Goal: Obtain resource: Download file/media

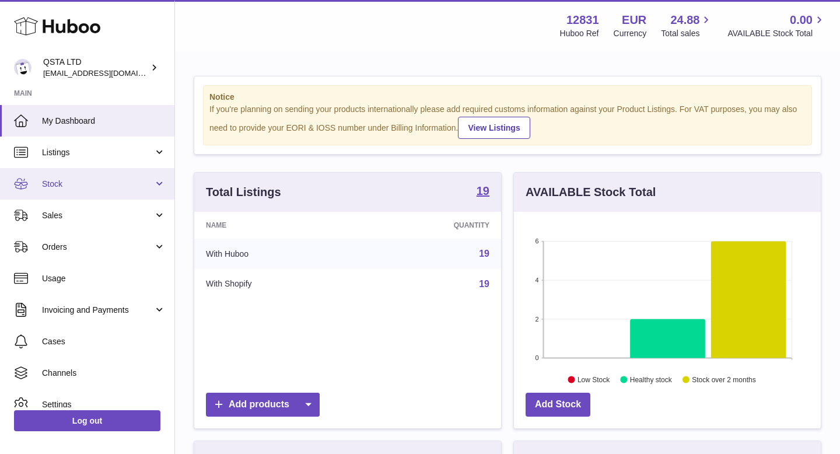
scroll to position [182, 307]
click at [86, 187] on span "Stock" at bounding box center [97, 184] width 111 height 11
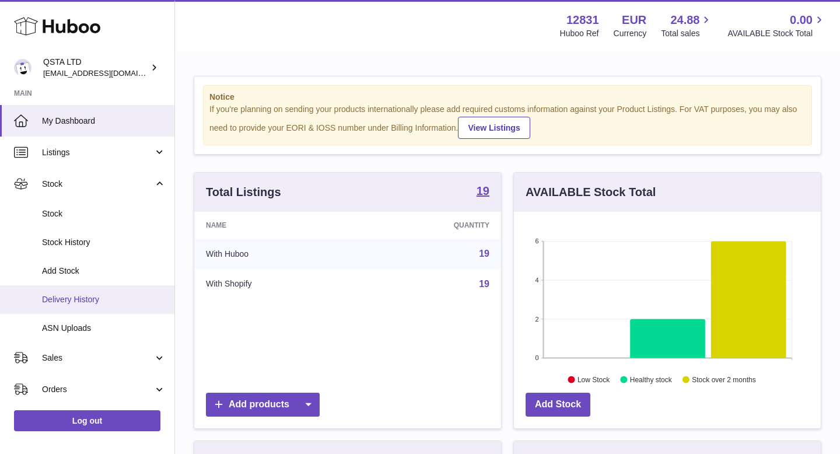
click at [73, 298] on span "Delivery History" at bounding box center [104, 299] width 124 height 11
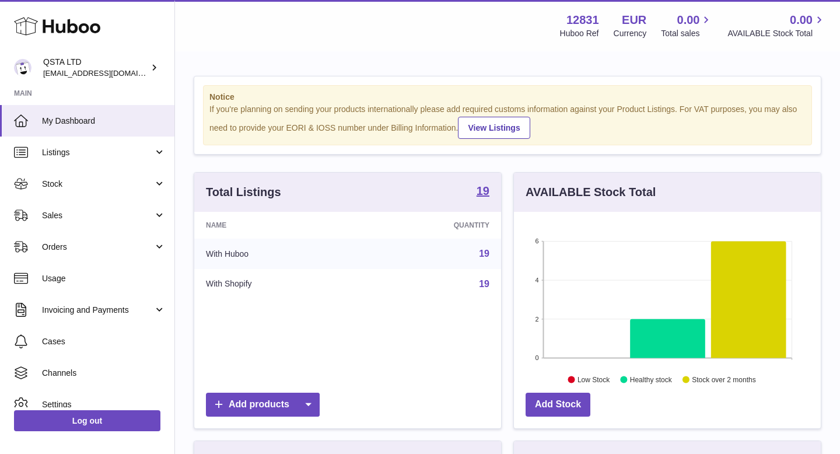
scroll to position [182, 307]
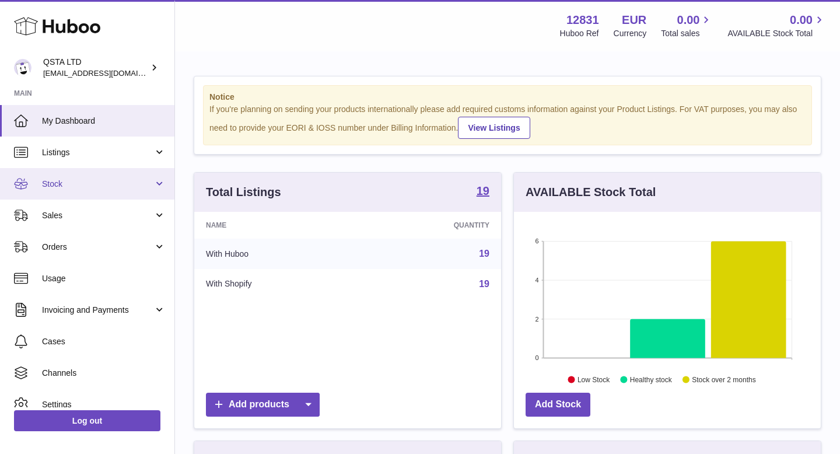
click at [101, 184] on span "Stock" at bounding box center [97, 184] width 111 height 11
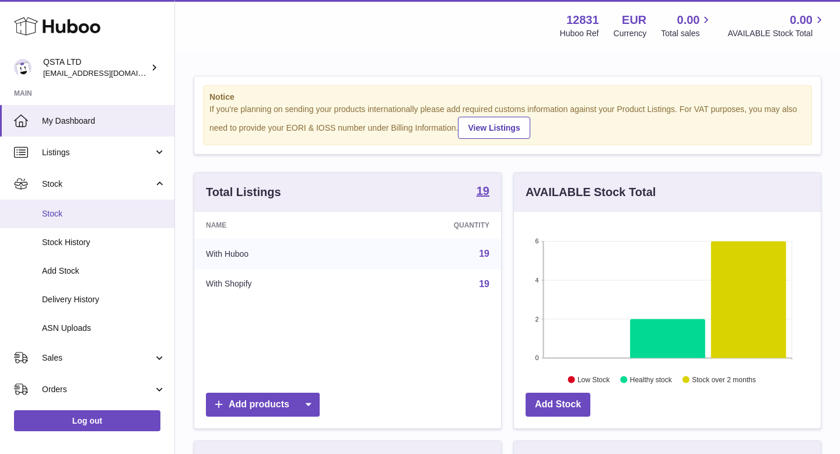
click at [57, 219] on link "Stock" at bounding box center [87, 214] width 174 height 29
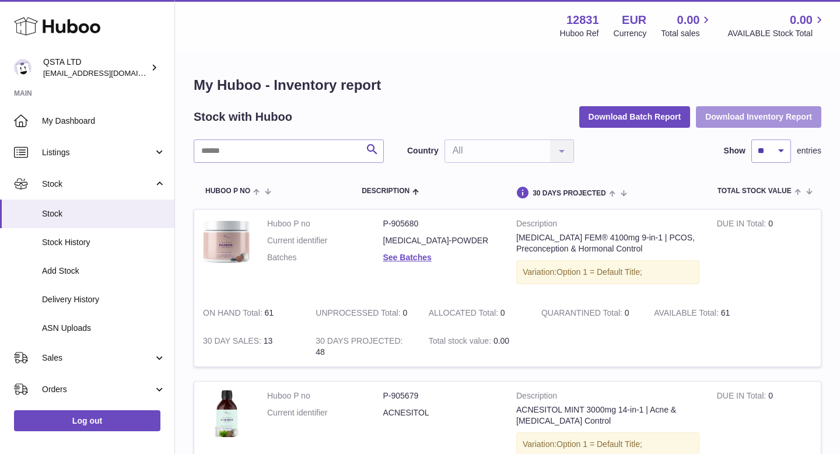
click at [756, 115] on button "Download Inventory Report" at bounding box center [758, 116] width 125 height 21
